Goal: Navigation & Orientation: Find specific page/section

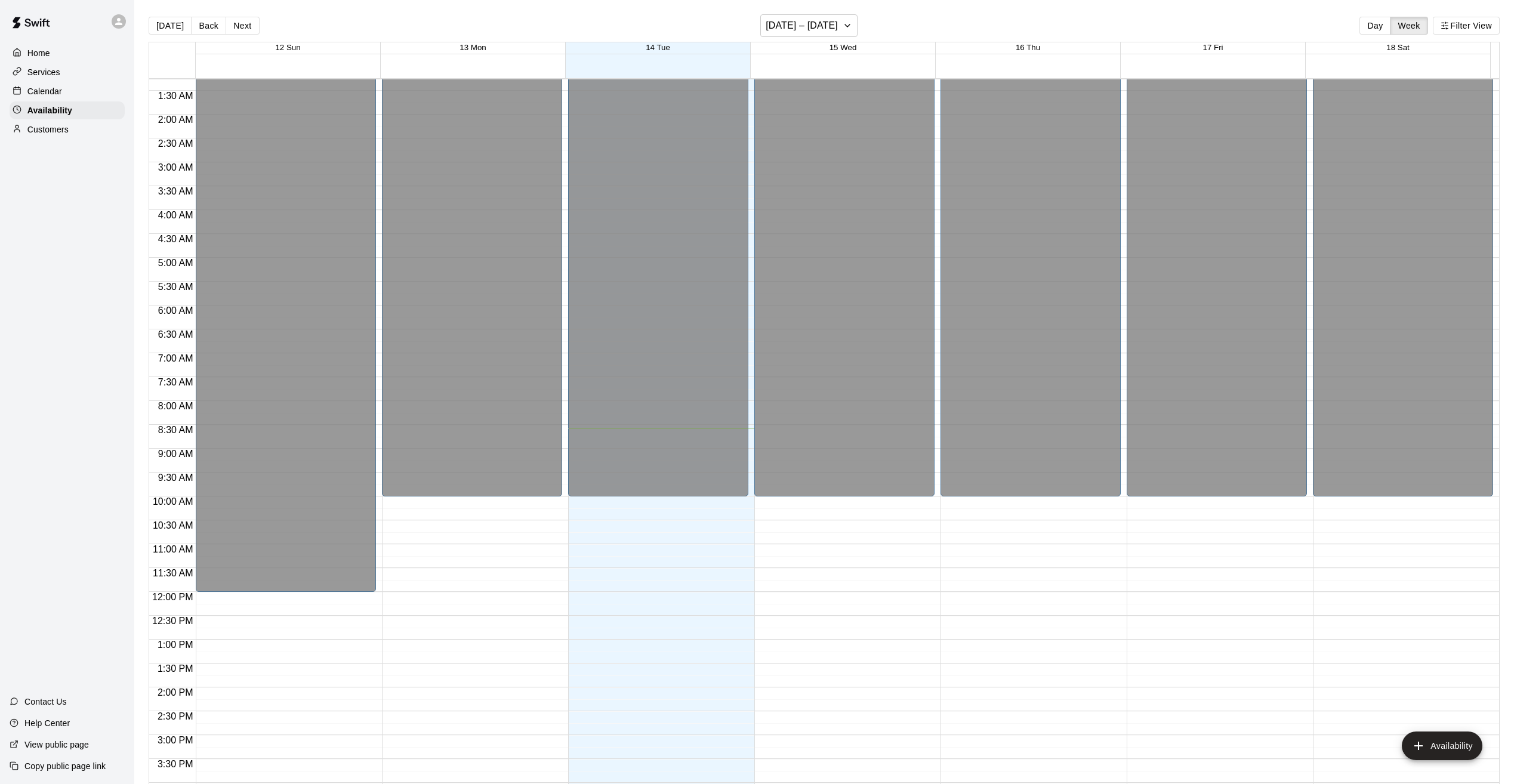
scroll to position [60, 0]
click at [48, 92] on p "Calendar" at bounding box center [44, 91] width 34 height 12
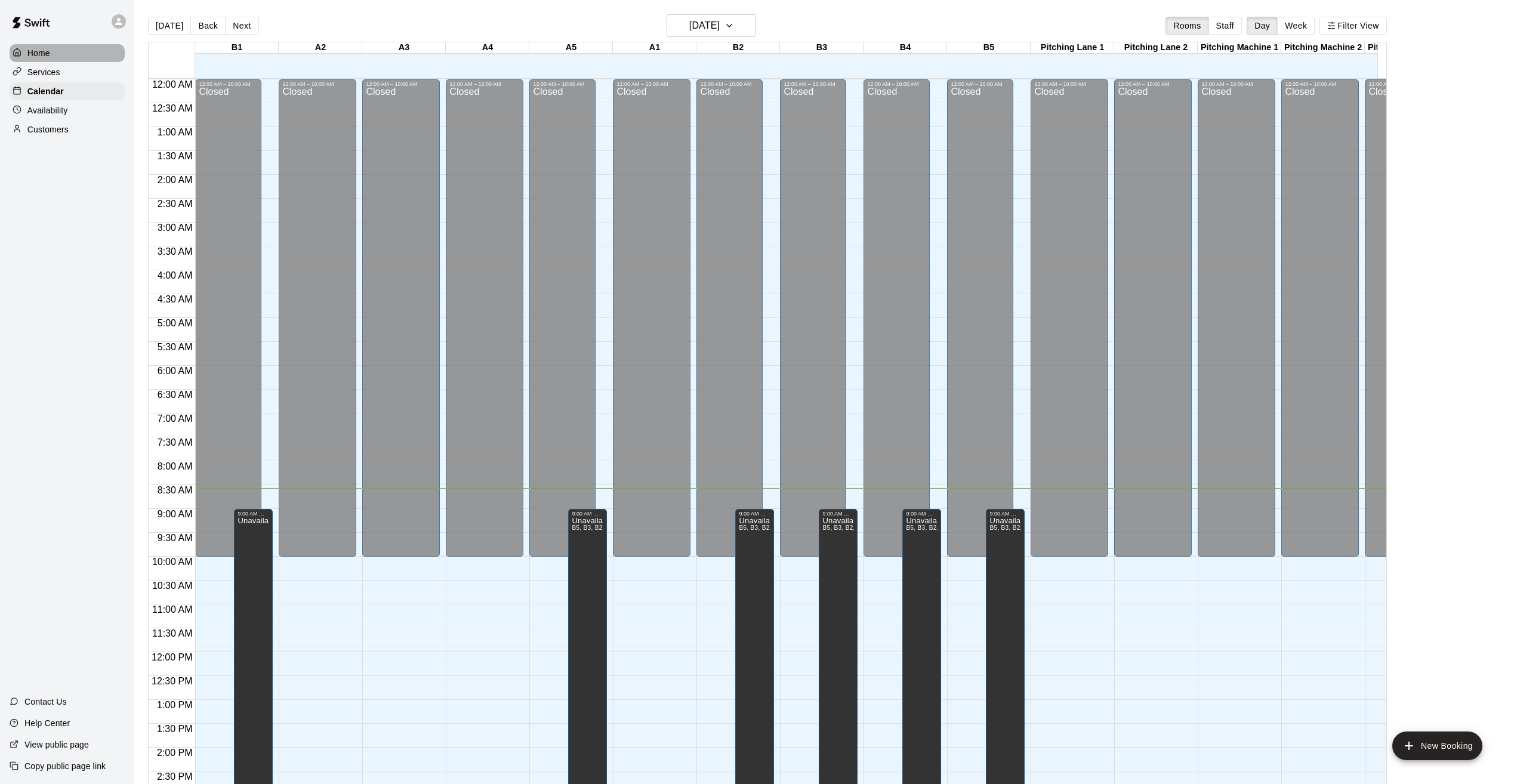
click at [33, 53] on p "Home" at bounding box center [38, 53] width 23 height 12
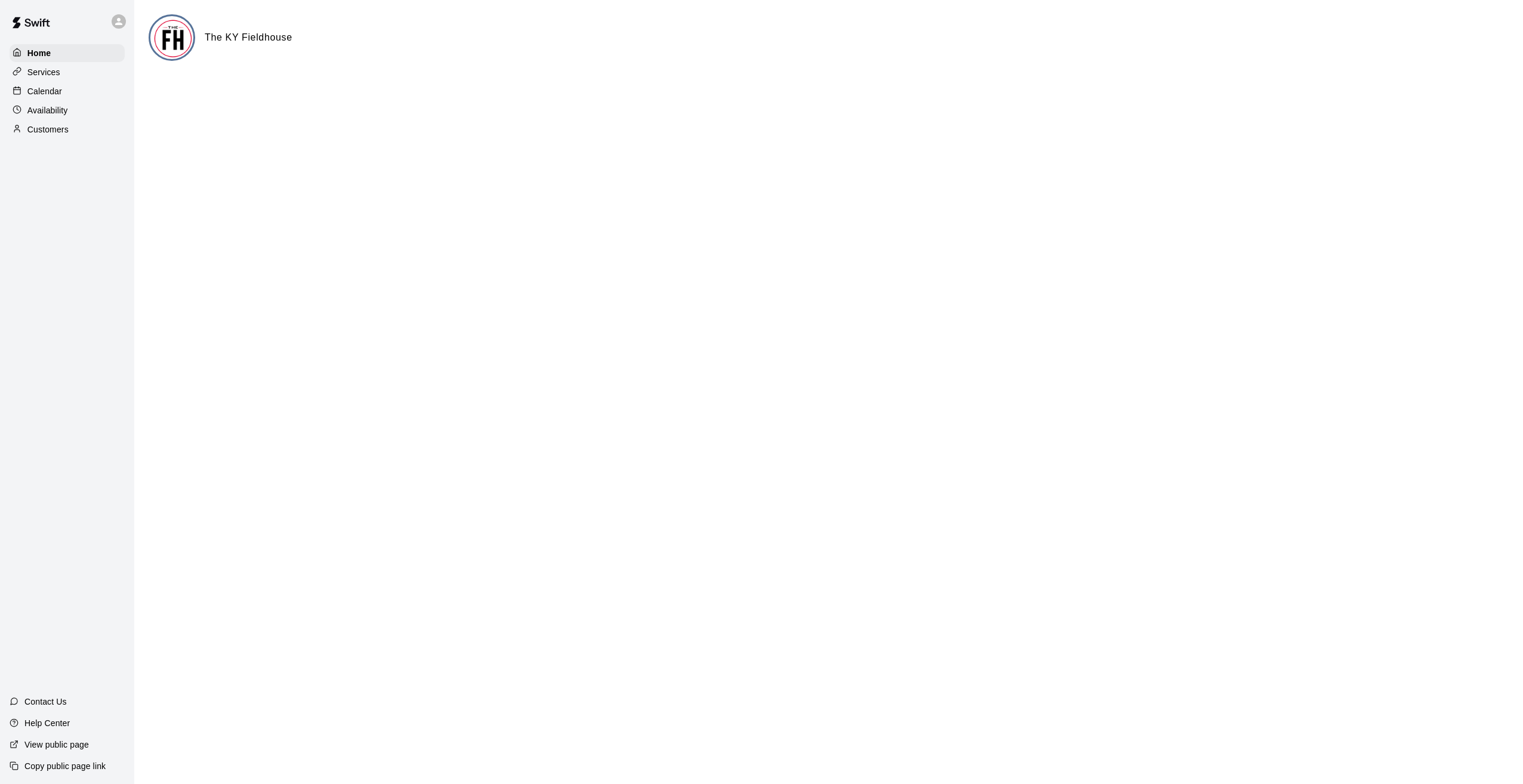
click at [32, 111] on p "Availability" at bounding box center [47, 110] width 41 height 12
